Goal: Information Seeking & Learning: Check status

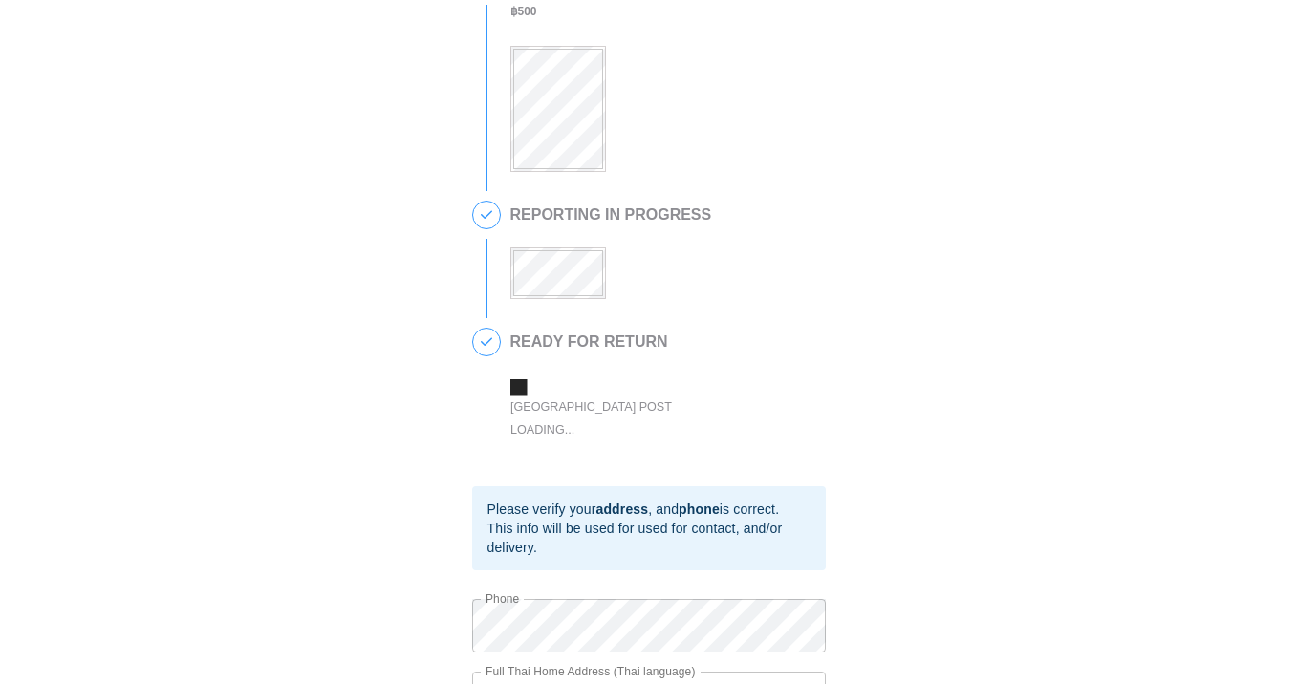
scroll to position [344, 0]
